Goal: Communication & Community: Answer question/provide support

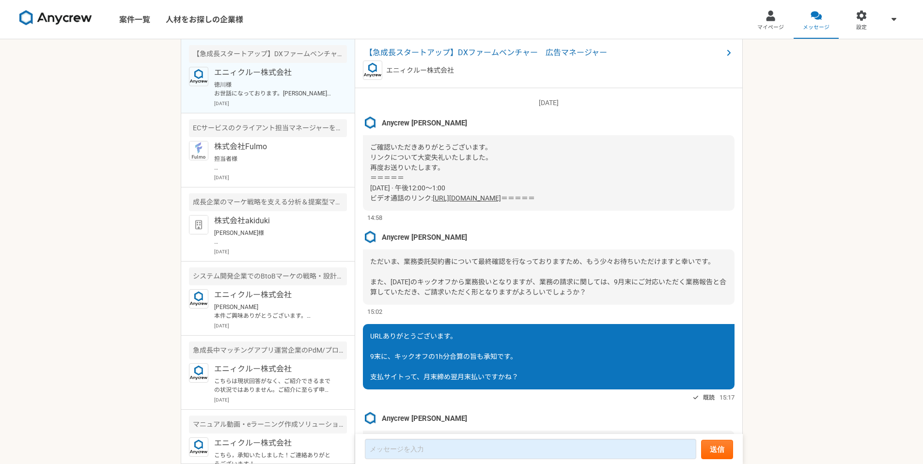
scroll to position [1063, 0]
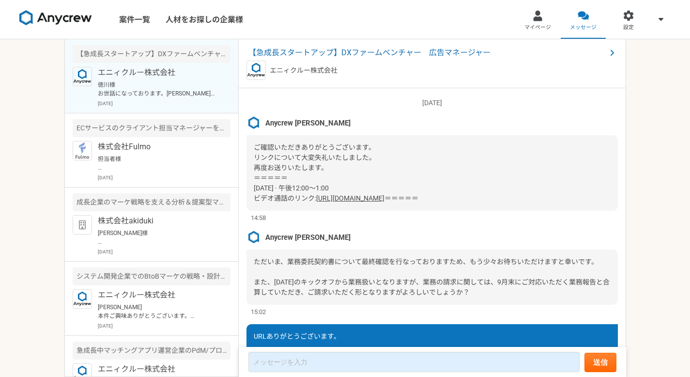
scroll to position [1150, 0]
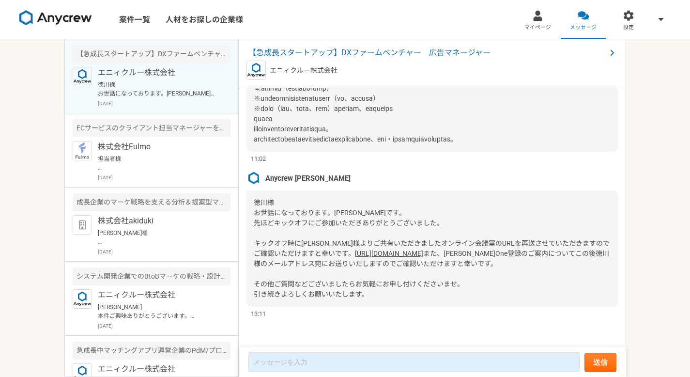
click at [657, 174] on div "案件一覧 人材をお探しの企業様 マイページ メッセージ 設定 【急成長スタートアップ】DXファームベンチャー　広告マネージャー エニィクルー株式会社 徳川様 …" at bounding box center [345, 188] width 690 height 377
drag, startPoint x: 382, startPoint y: 235, endPoint x: 250, endPoint y: 214, distance: 133.5
click at [250, 214] on div "徳川様 お世話になっております。[PERSON_NAME]です。 先ほどキックオフにご参加いただきありがとうございました。 キックオフ時に[PERSON_NA…" at bounding box center [432, 248] width 371 height 116
copy div "キックオフ時に[PERSON_NAME]様よりご共有いただきましたオンライン会議室のURLを再送させていただきますのでご確認いただけますと幸いです。 [URL…"
click at [639, 153] on div "案件一覧 人材をお探しの企業様 マイページ メッセージ 設定 【急成長スタートアップ】DXファームベンチャー　広告マネージャー エニィクルー株式会社 徳川様 …" at bounding box center [345, 188] width 690 height 377
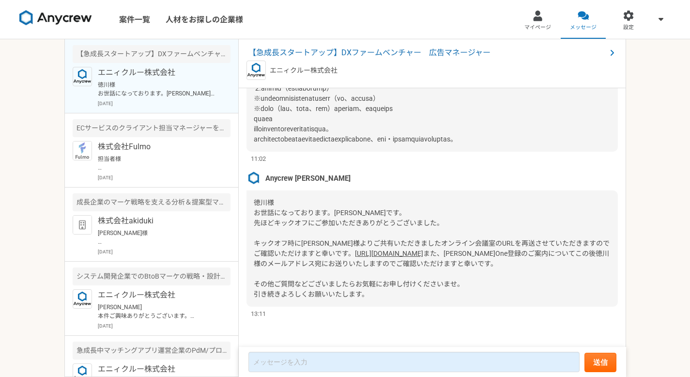
click at [448, 203] on div "徳川様 お世話になっております。[PERSON_NAME]です。 先ほどキックオフにご参加いただきありがとうございました。 キックオフ時に[PERSON_NA…" at bounding box center [432, 248] width 371 height 116
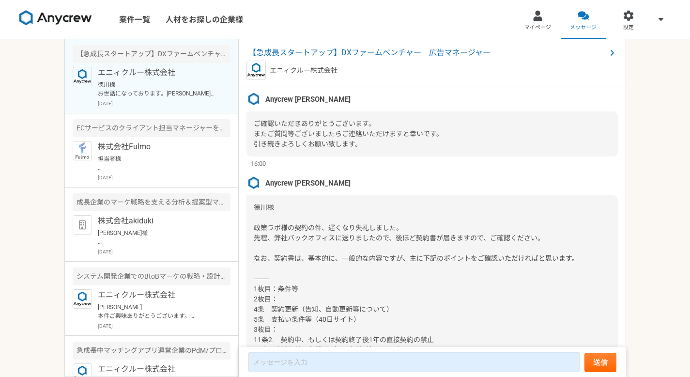
scroll to position [334, 0]
